Goal: Information Seeking & Learning: Check status

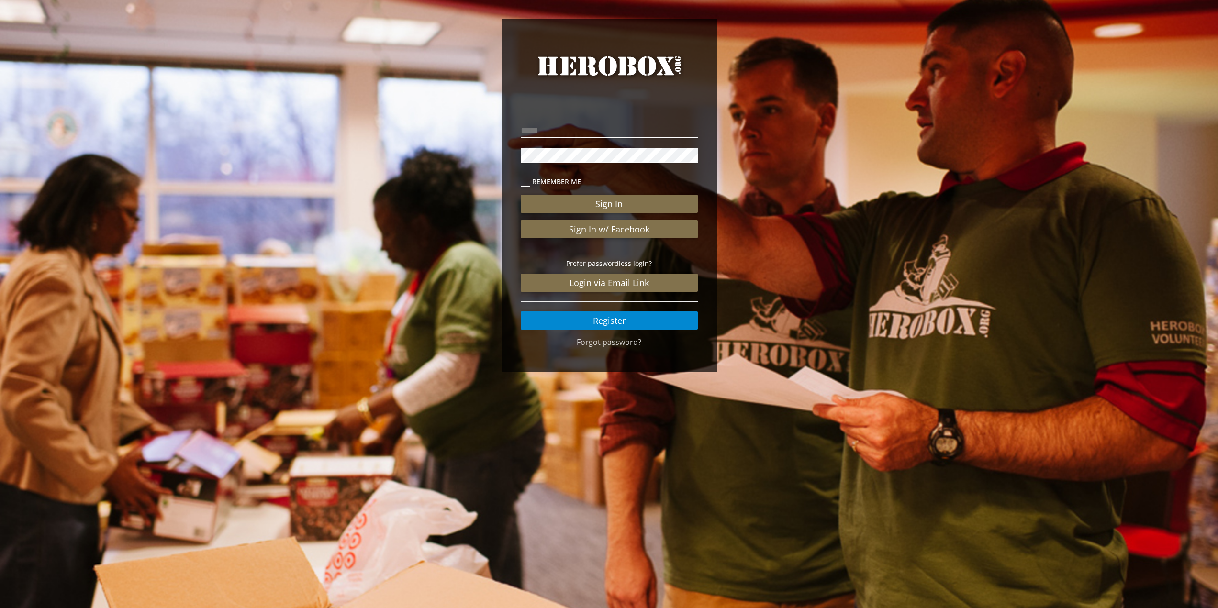
click at [605, 134] on input "email" at bounding box center [609, 130] width 177 height 15
type input "**********"
click at [521, 195] on button "Sign In" at bounding box center [609, 204] width 177 height 18
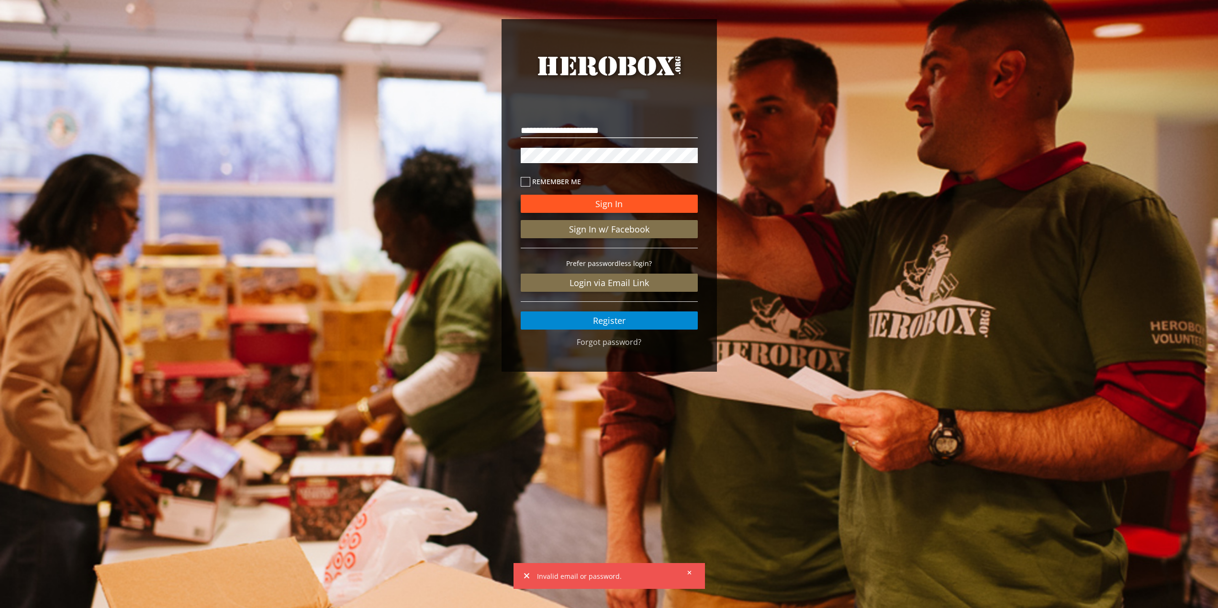
click at [623, 204] on button "Sign In" at bounding box center [609, 204] width 177 height 18
click at [454, 155] on div "**********" at bounding box center [609, 198] width 1218 height 396
click at [521, 195] on button "Sign In" at bounding box center [609, 204] width 177 height 18
click at [497, 156] on div "**********" at bounding box center [609, 198] width 1218 height 396
click at [521, 195] on button "Sign In" at bounding box center [609, 204] width 177 height 18
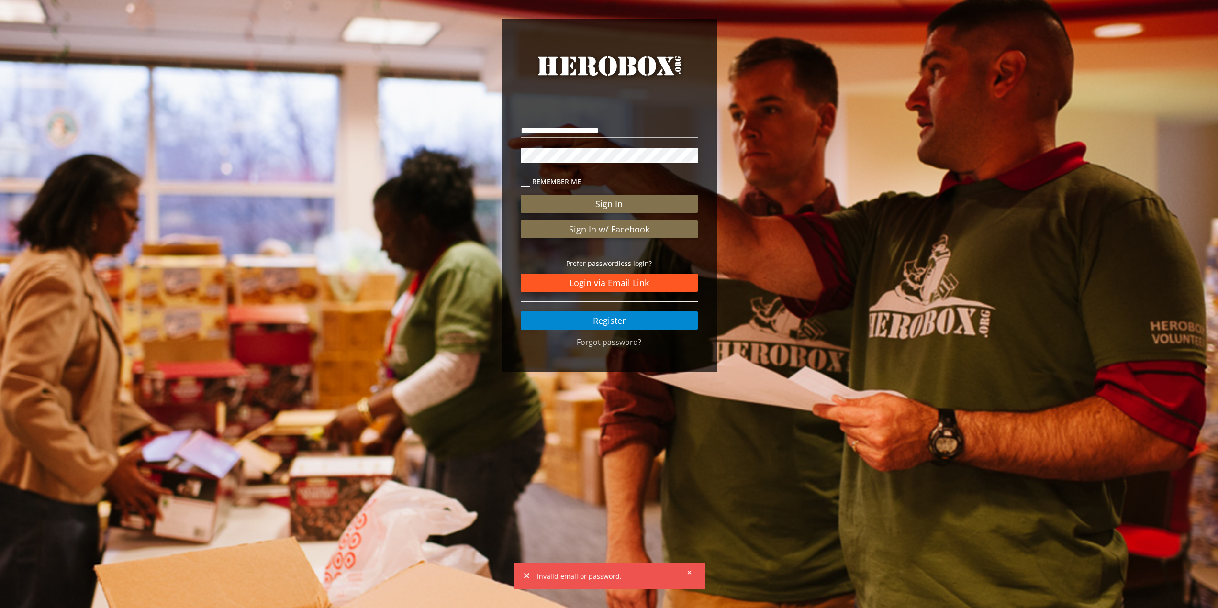
click at [631, 278] on link "Login via Email Link" at bounding box center [609, 283] width 177 height 18
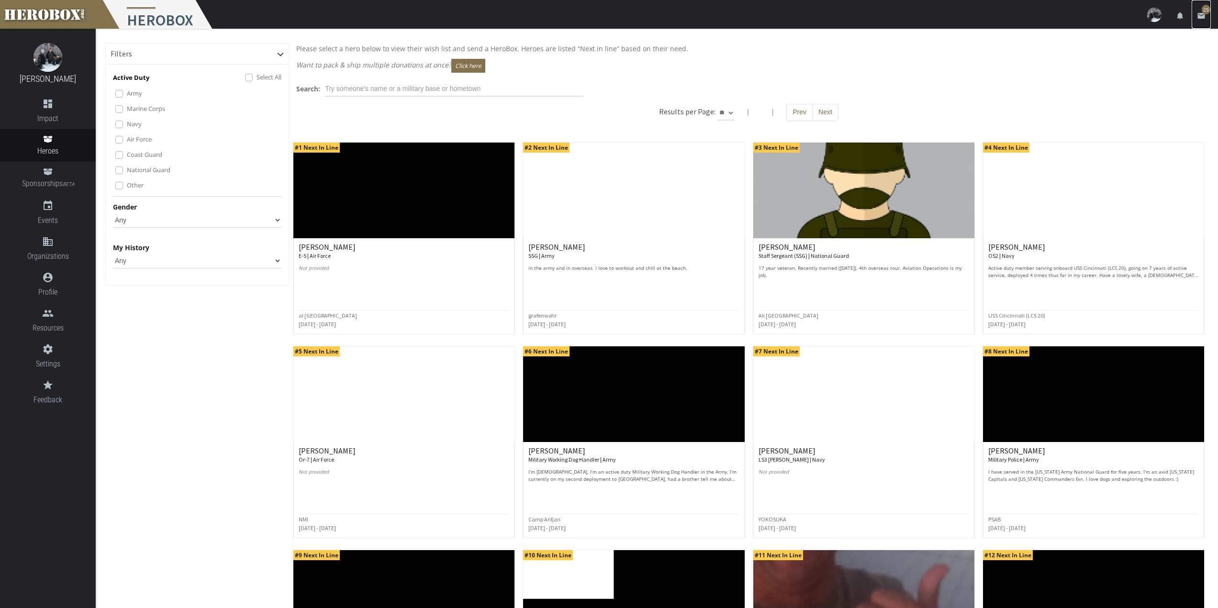
click at [1206, 15] on link "email 25" at bounding box center [1200, 14] width 19 height 29
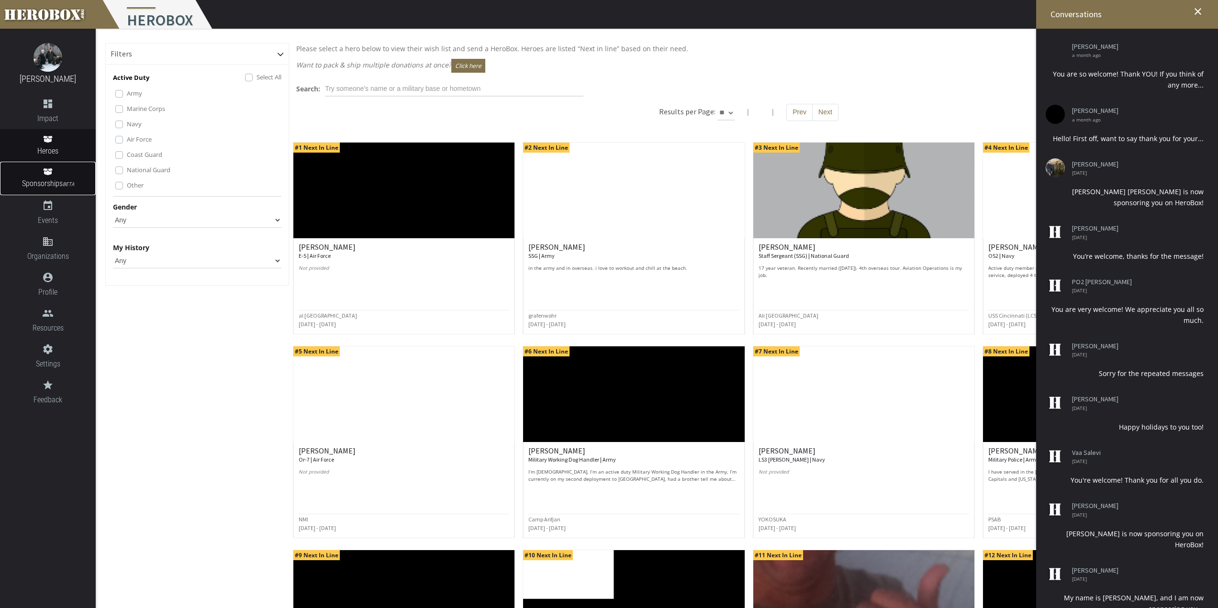
click at [53, 180] on span "Sponsorships BETA" at bounding box center [48, 184] width 96 height 13
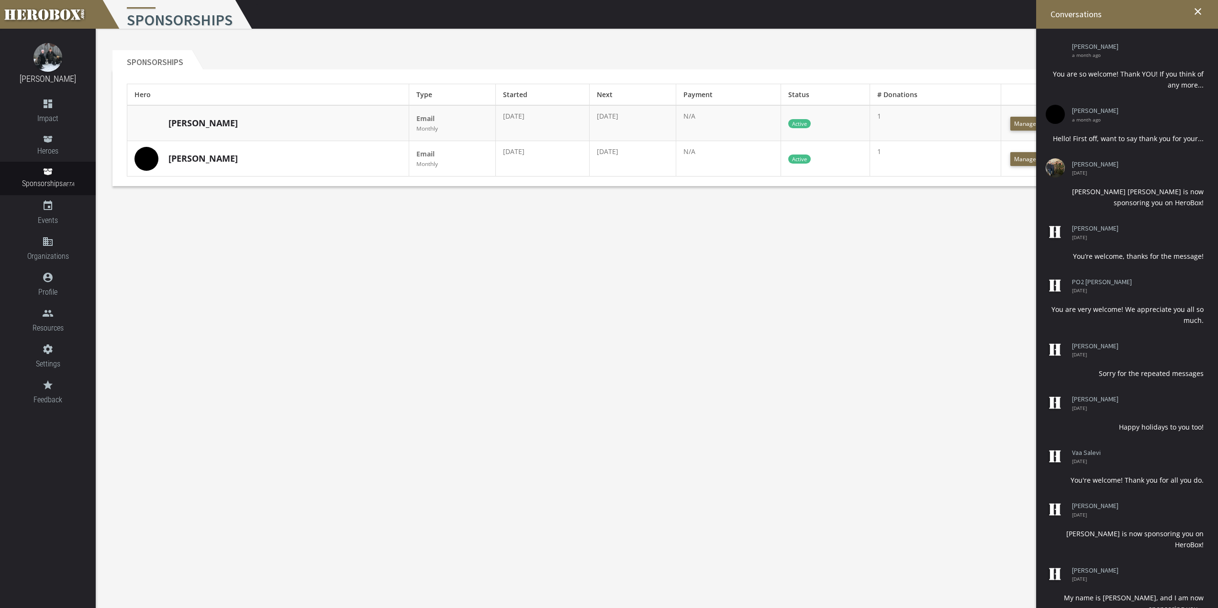
click at [787, 322] on body "menu Sponsorships settings Settings lock Logout notifications email 25 [PERSON_…" at bounding box center [609, 304] width 1218 height 608
click at [1196, 12] on icon "close" at bounding box center [1197, 11] width 11 height 11
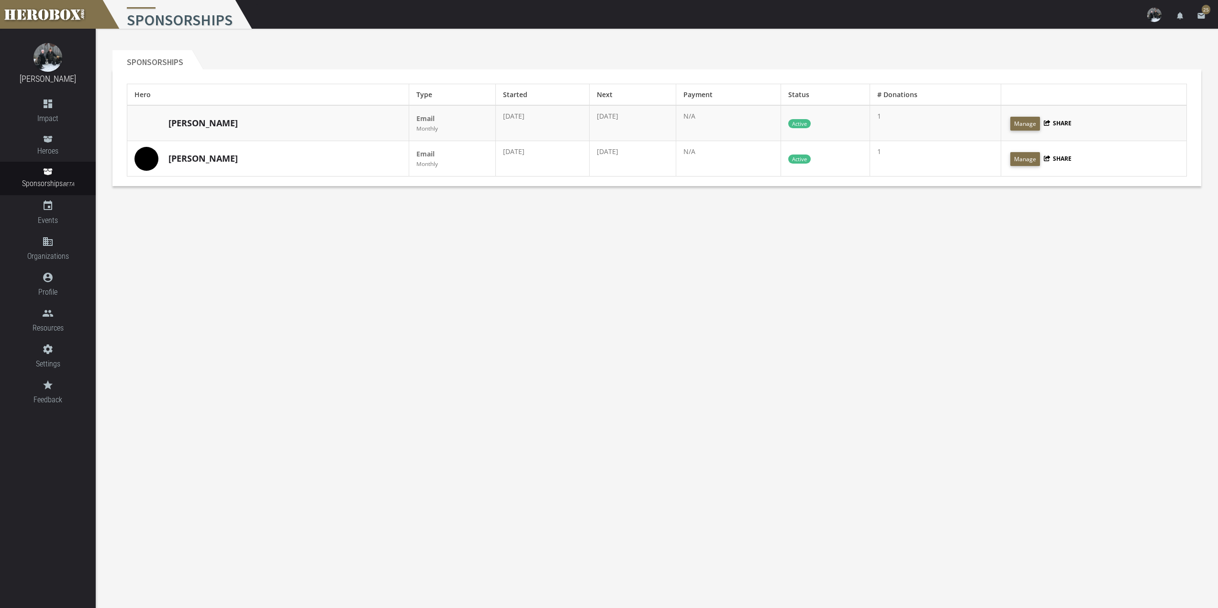
click at [931, 287] on body "menu Sponsorships settings Settings lock Logout notifications email 25 [PERSON_…" at bounding box center [609, 304] width 1218 height 608
click at [1207, 9] on span "25" at bounding box center [1205, 10] width 9 height 10
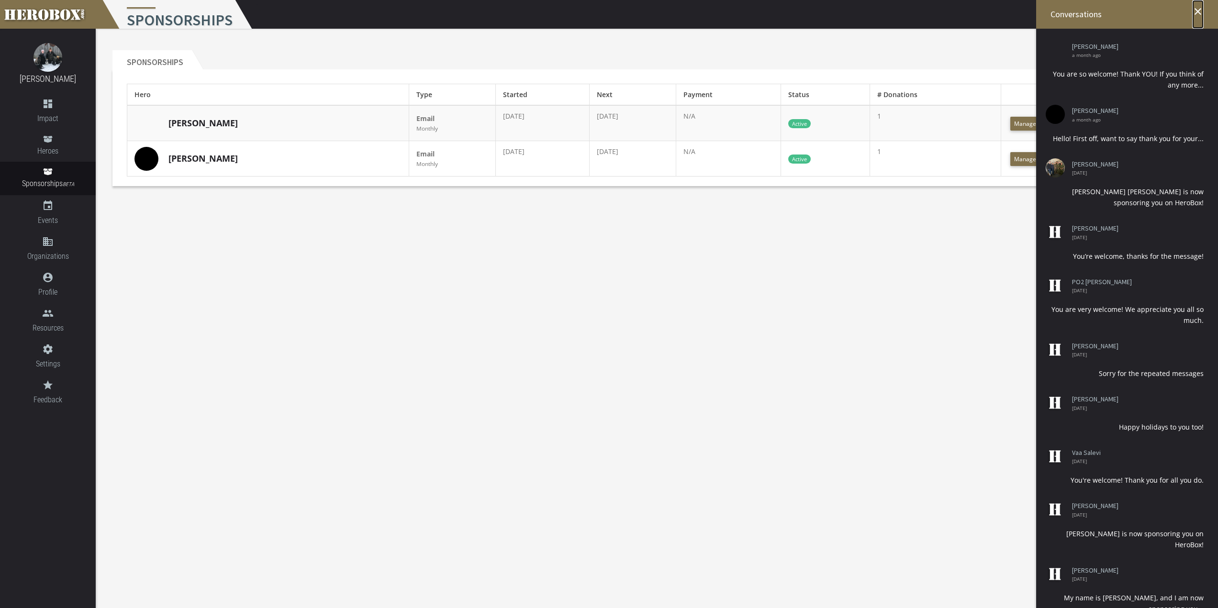
click at [1194, 13] on icon "close" at bounding box center [1197, 11] width 11 height 11
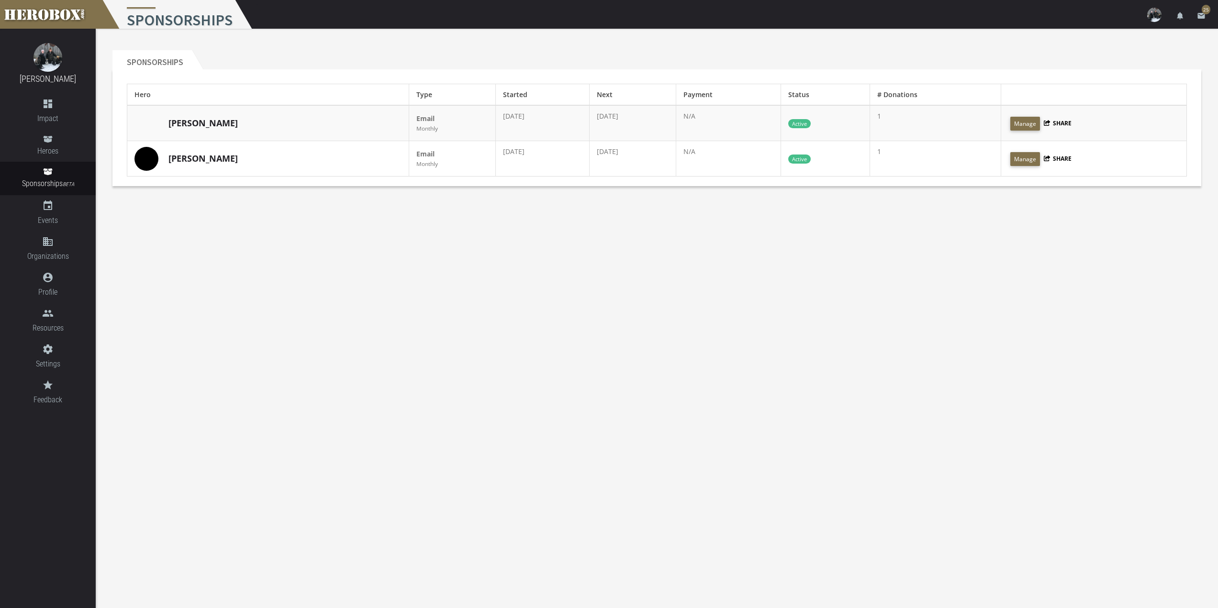
click at [748, 278] on body "menu Sponsorships settings Settings lock Logout notifications email 25 [PERSON_…" at bounding box center [609, 304] width 1218 height 608
click at [182, 120] on link "[PERSON_NAME]" at bounding box center [202, 123] width 69 height 12
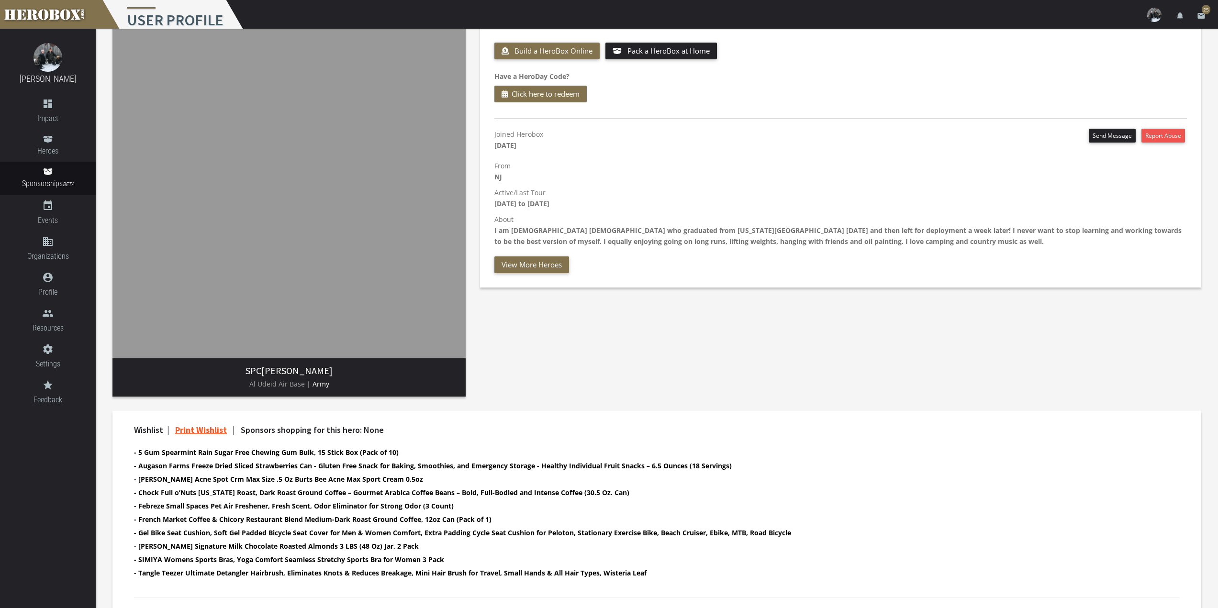
scroll to position [273, 0]
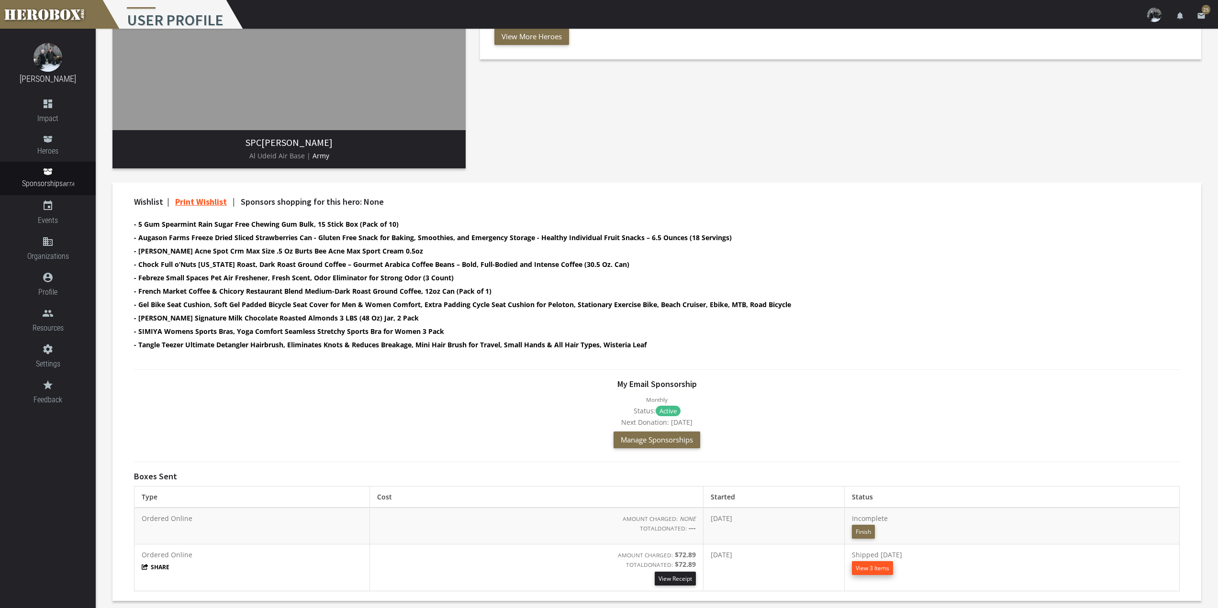
click at [881, 568] on button "View 3 Items" at bounding box center [872, 568] width 41 height 14
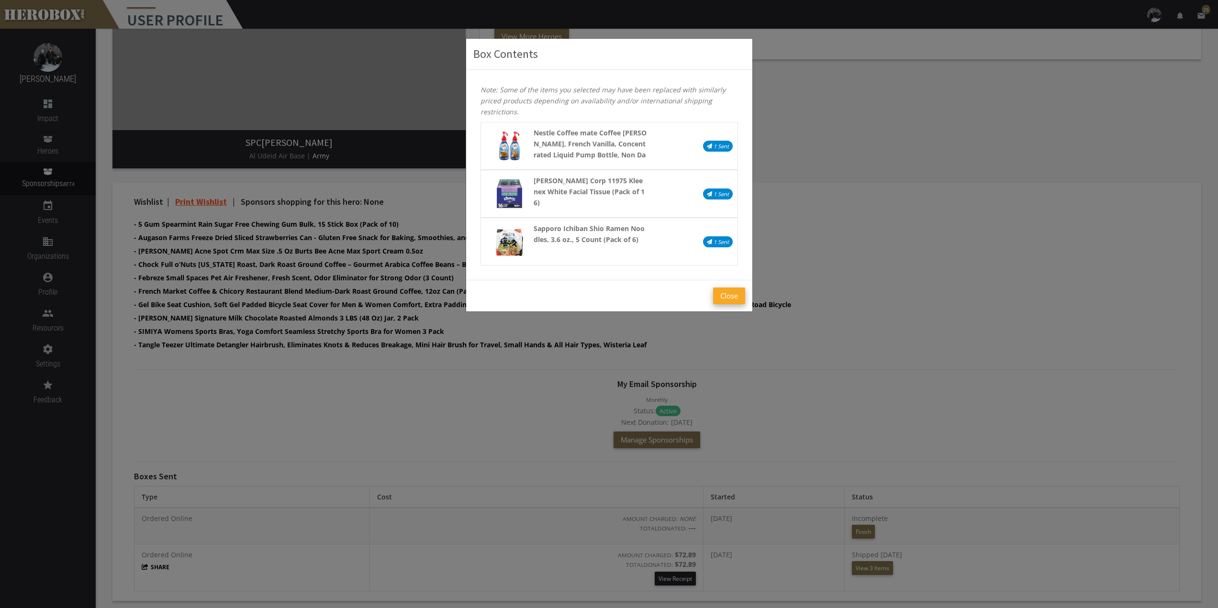
click at [730, 299] on button "Close" at bounding box center [729, 296] width 32 height 17
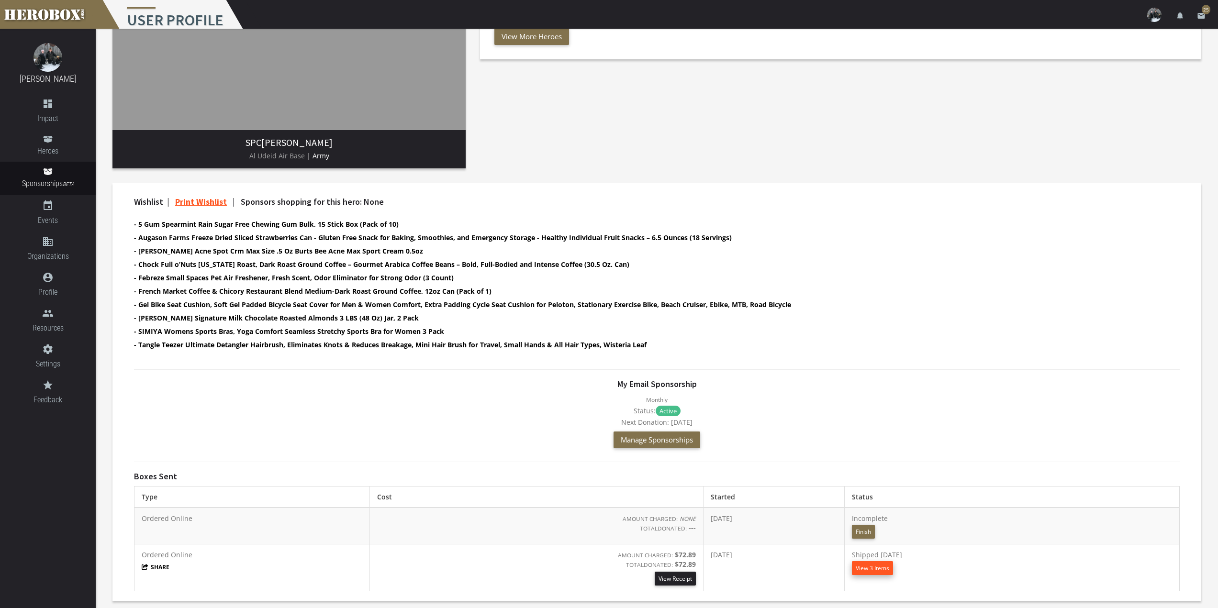
click at [893, 567] on button "View 3 Items" at bounding box center [872, 568] width 41 height 14
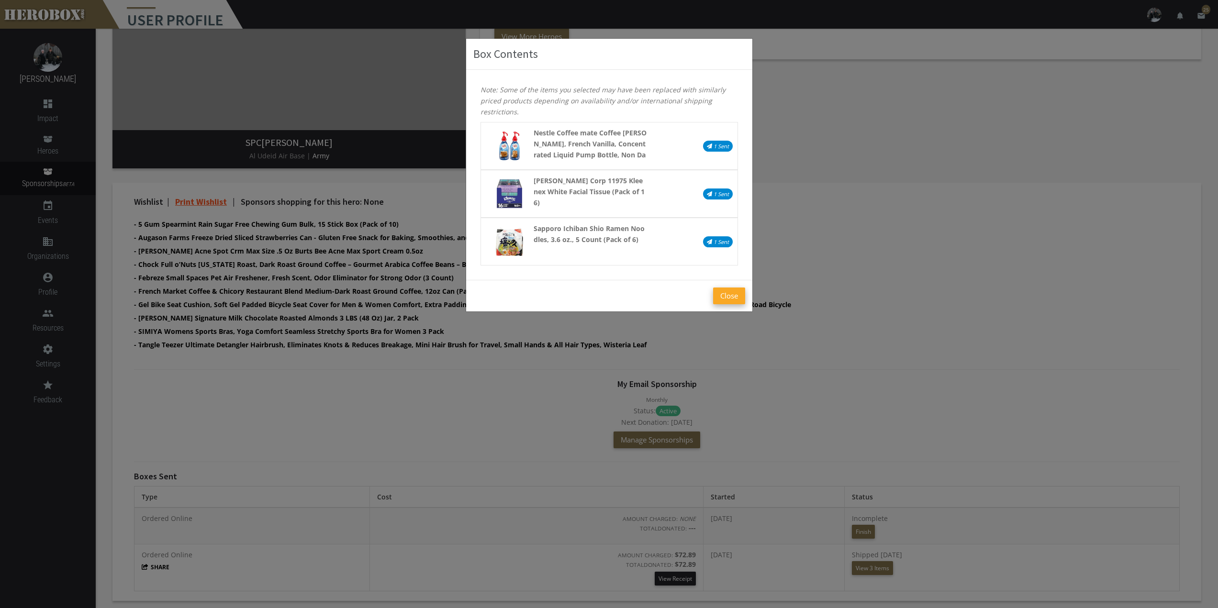
click at [734, 296] on button "Close" at bounding box center [729, 296] width 32 height 17
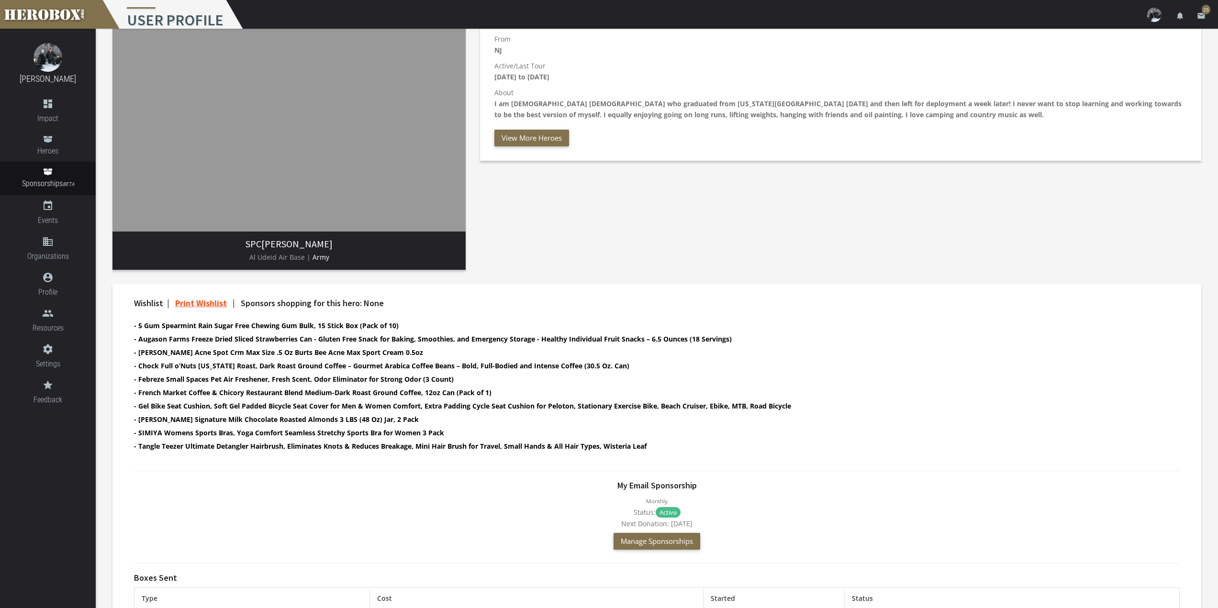
scroll to position [0, 0]
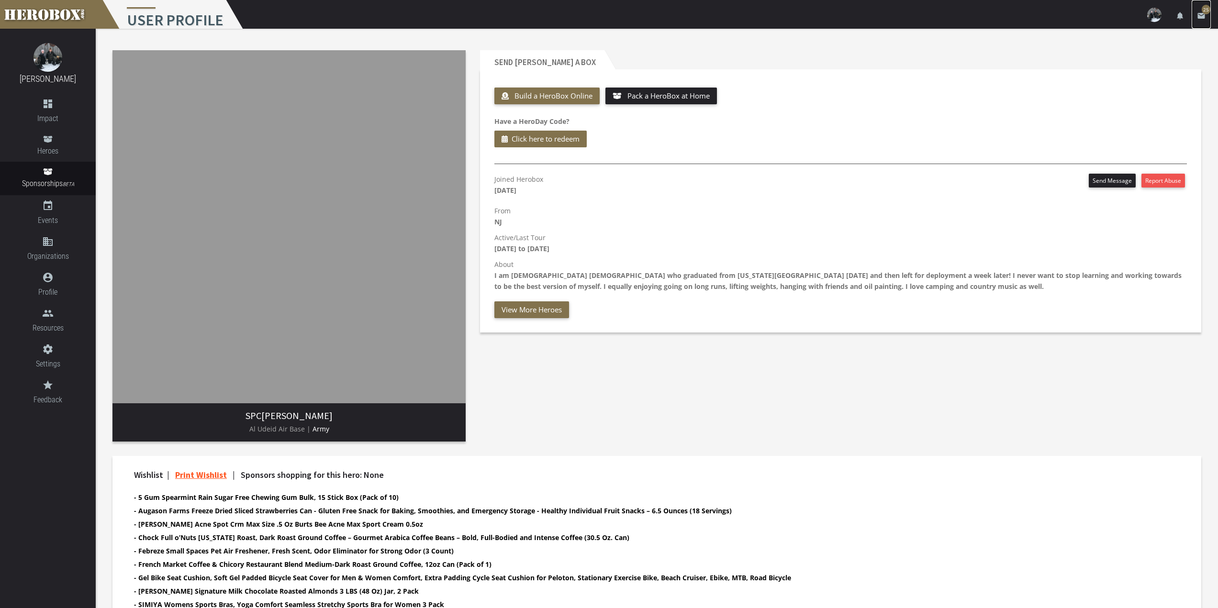
click at [1201, 12] on icon "email" at bounding box center [1201, 15] width 9 height 9
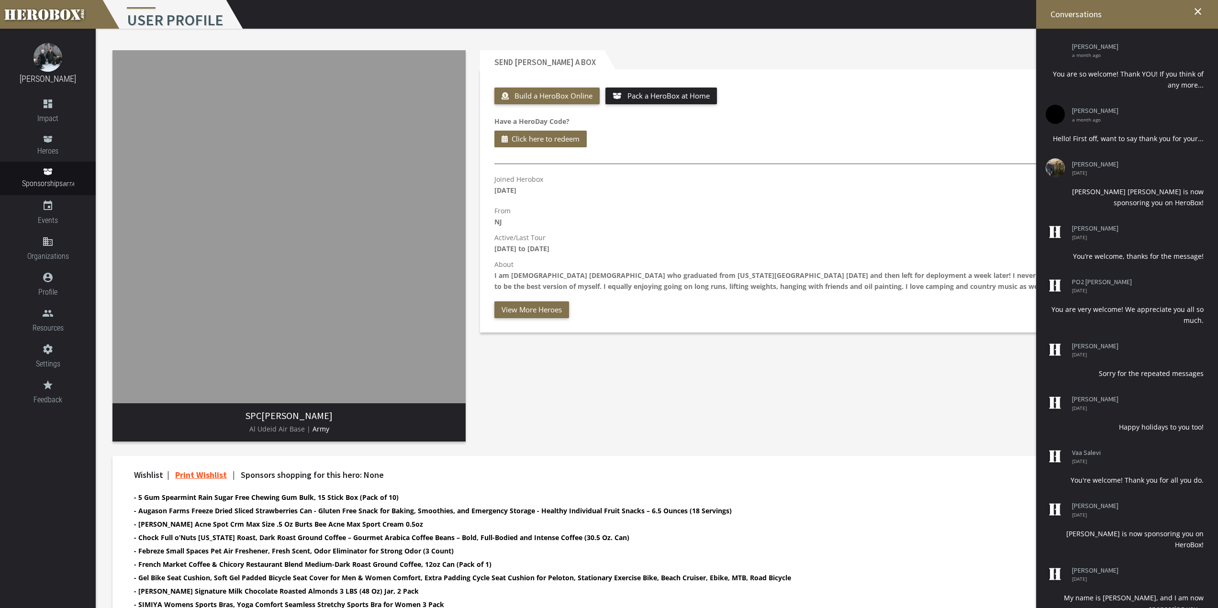
click at [780, 380] on div "Send [PERSON_NAME] a Box Build a HeroBox Online Pack a HeroBox at Home Have a H…" at bounding box center [840, 246] width 735 height 406
click at [51, 165] on link "Sponsorships BETA" at bounding box center [48, 178] width 96 height 33
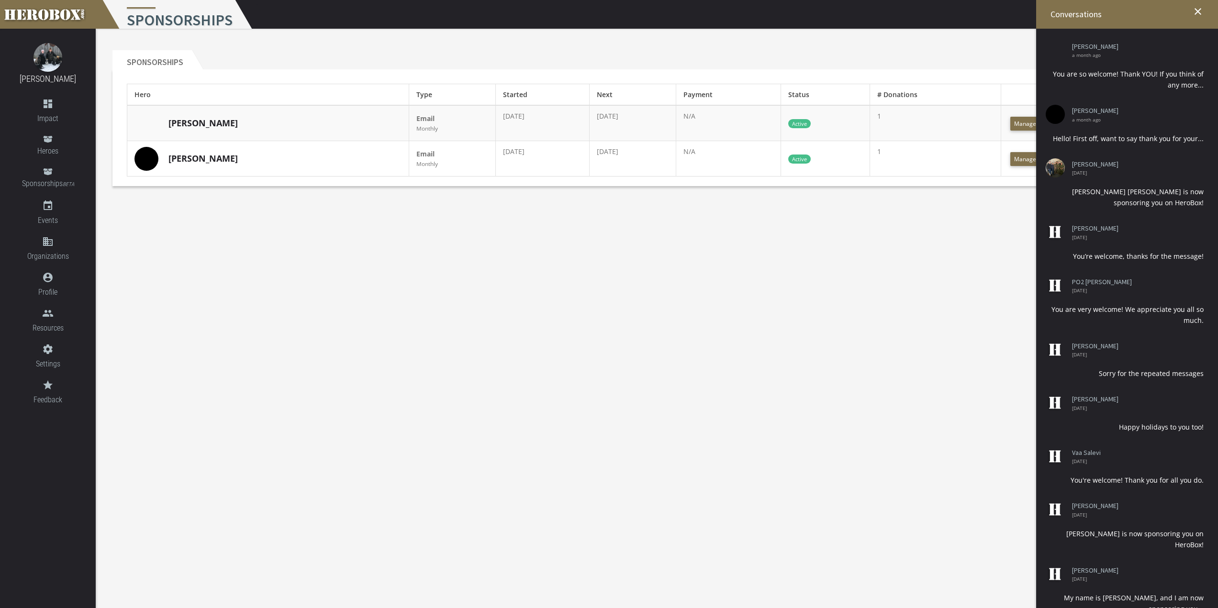
click at [700, 161] on td "N/A" at bounding box center [728, 158] width 105 height 35
click at [187, 158] on link "[PERSON_NAME]" at bounding box center [202, 159] width 69 height 12
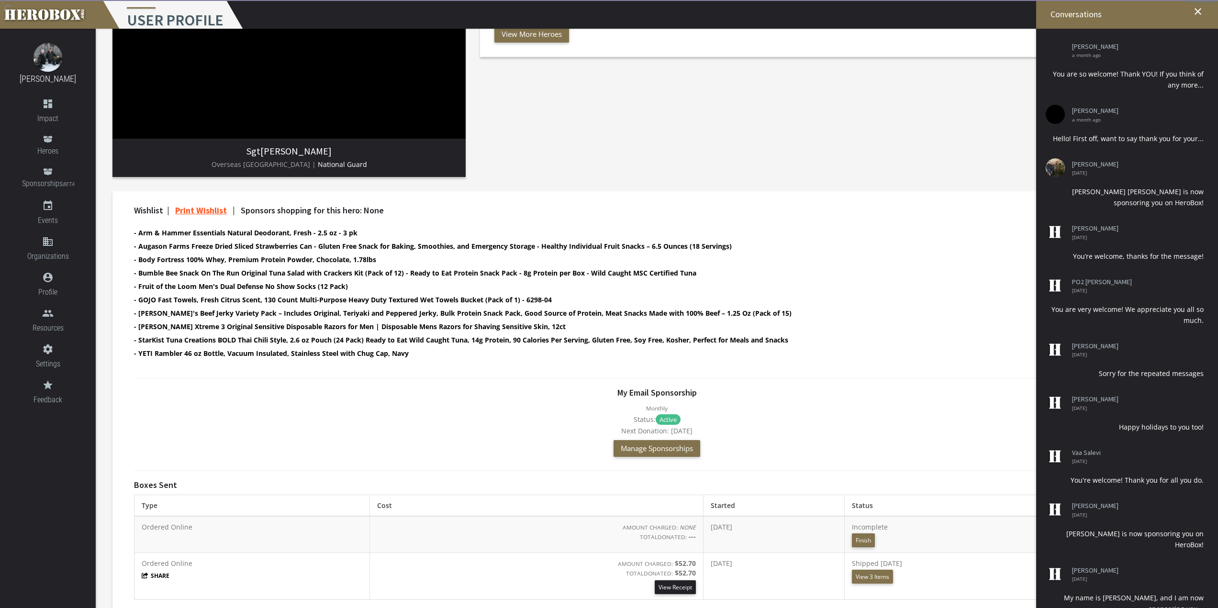
scroll to position [273, 0]
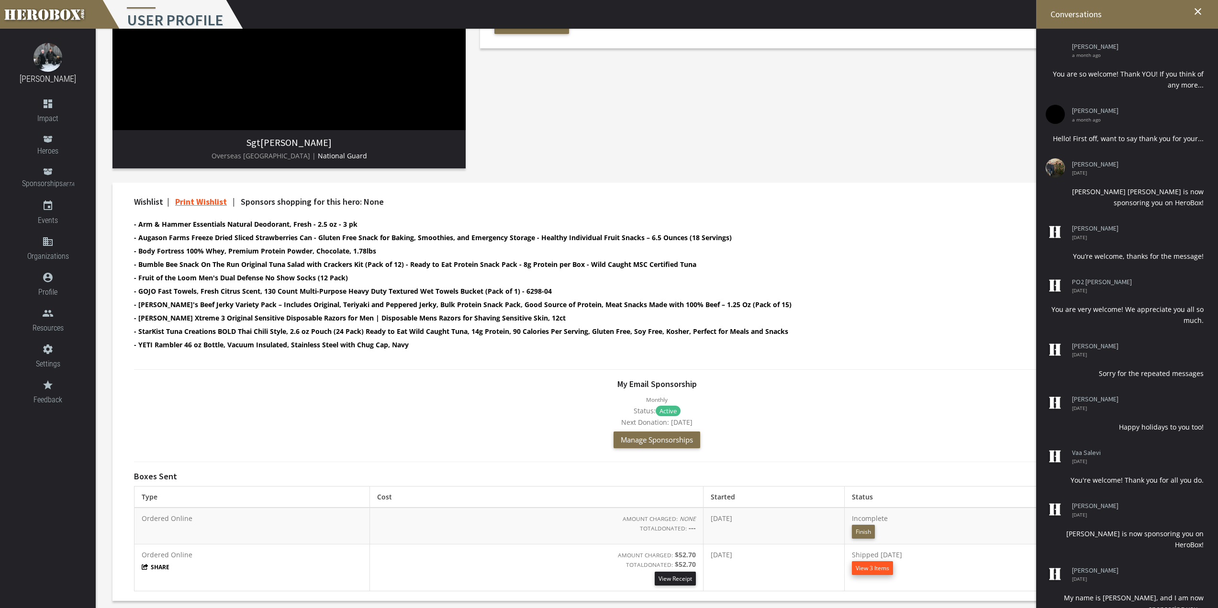
click at [893, 571] on button "View 3 Items" at bounding box center [872, 568] width 41 height 14
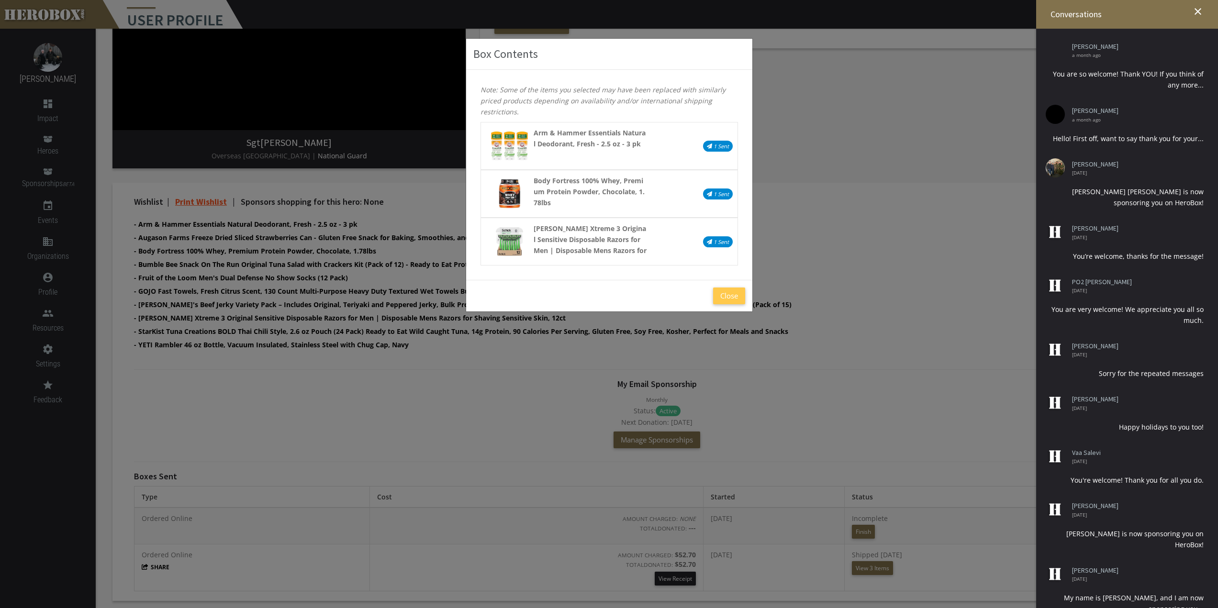
click at [750, 298] on div "Close" at bounding box center [609, 296] width 286 height 32
click at [734, 295] on button "Close" at bounding box center [729, 296] width 32 height 17
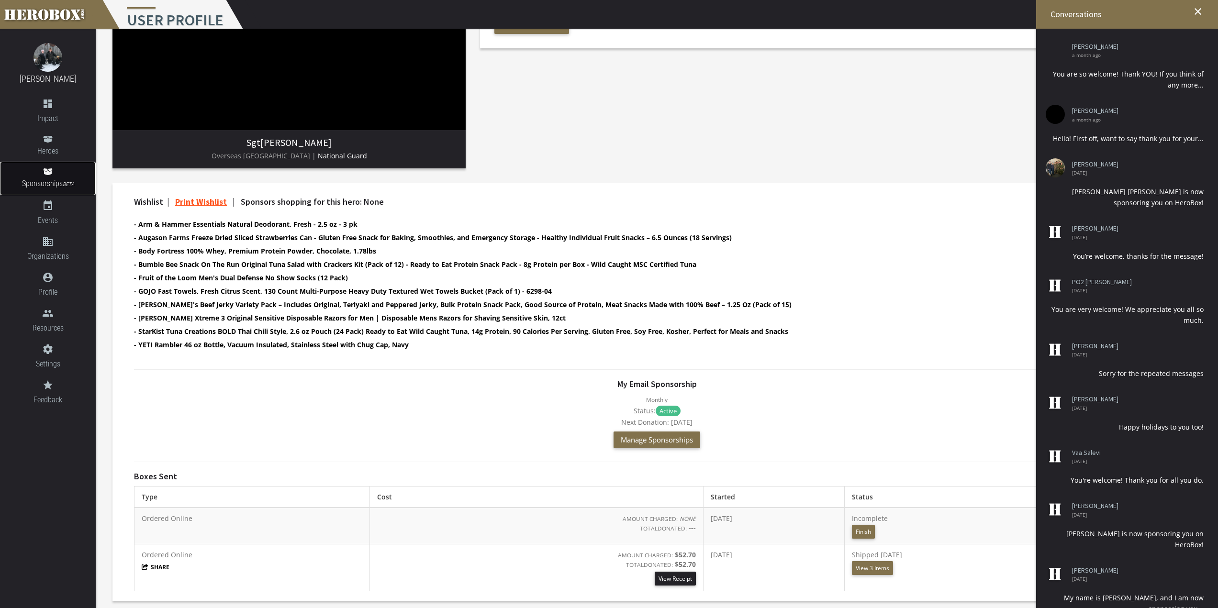
click at [48, 168] on icon at bounding box center [48, 172] width 10 height 8
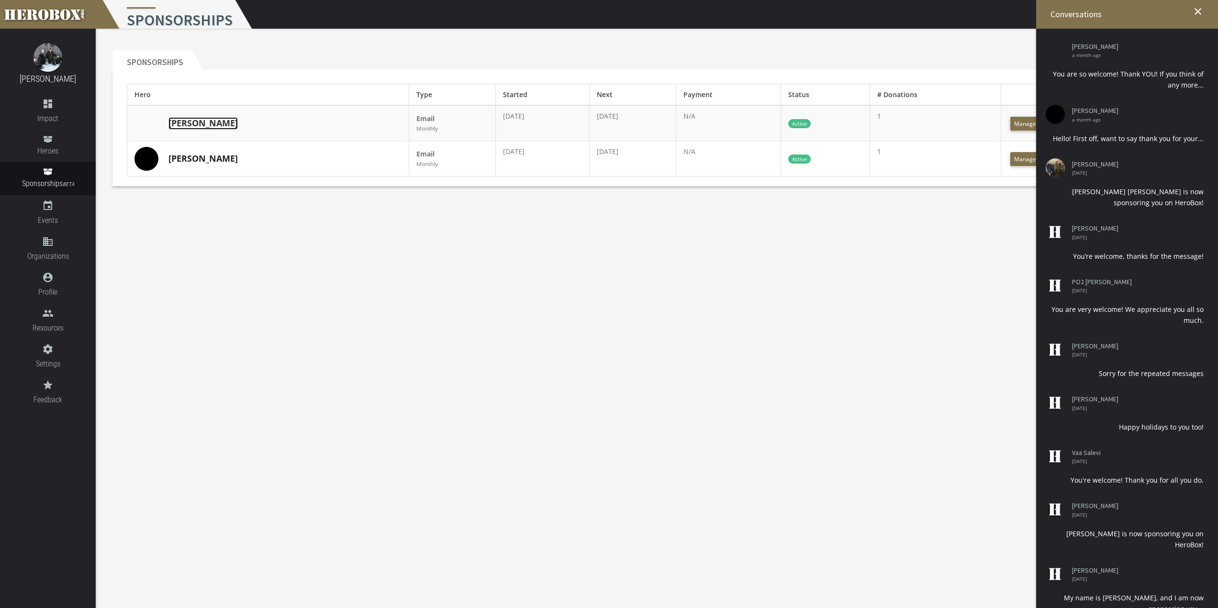
click at [193, 122] on link "[PERSON_NAME]" at bounding box center [202, 123] width 69 height 12
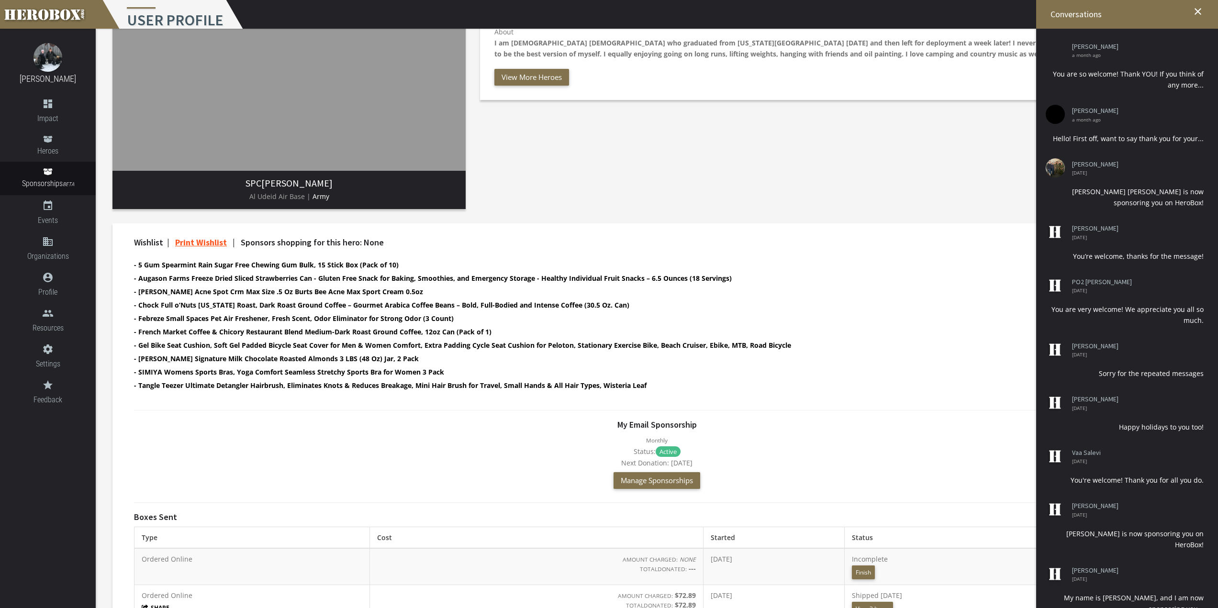
scroll to position [273, 0]
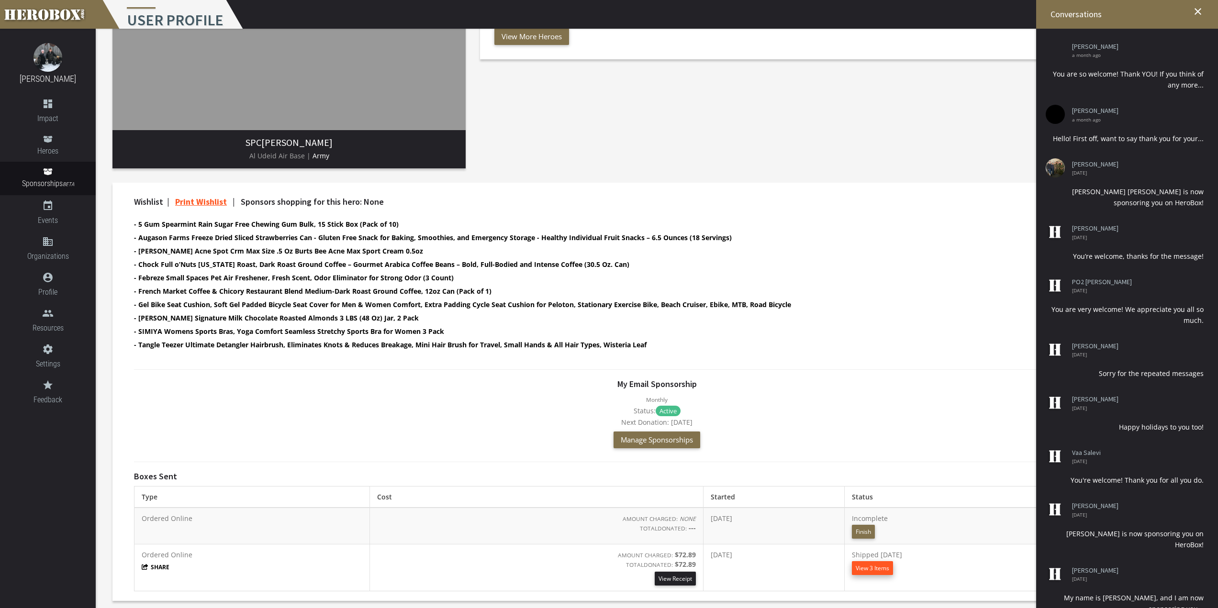
click at [893, 568] on button "View 3 Items" at bounding box center [872, 568] width 41 height 14
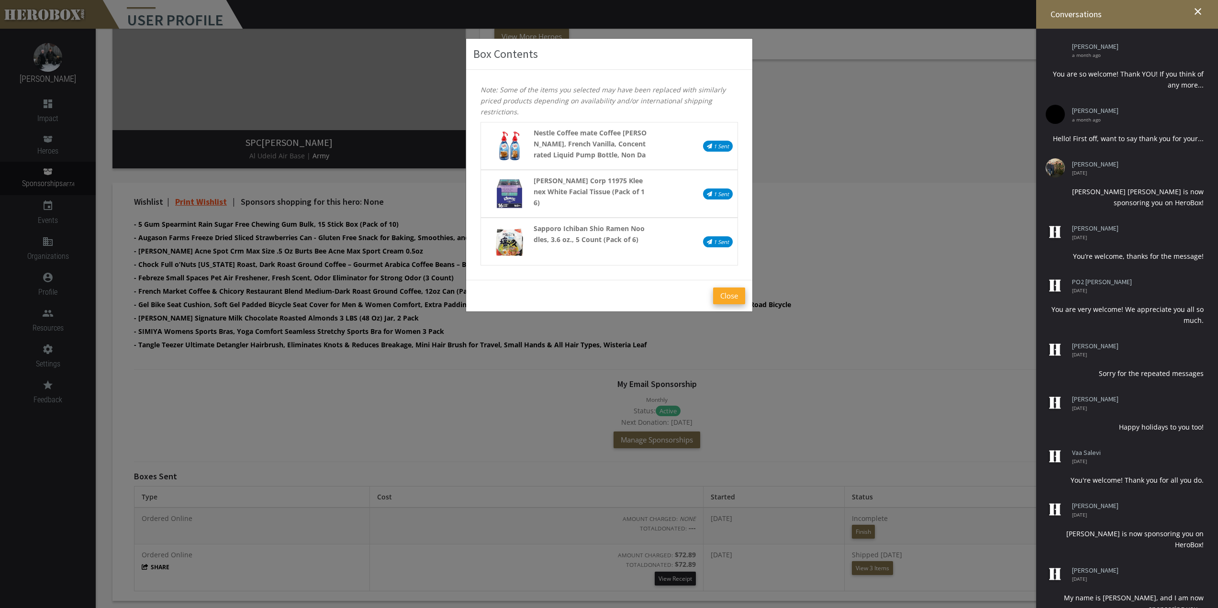
click at [730, 292] on button "Close" at bounding box center [729, 296] width 32 height 17
